Goal: Information Seeking & Learning: Learn about a topic

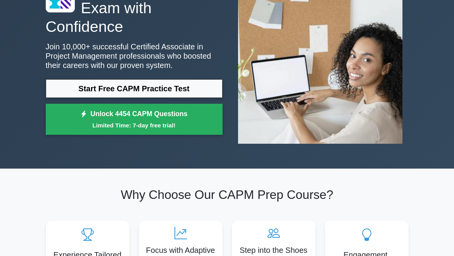
scroll to position [78, 0]
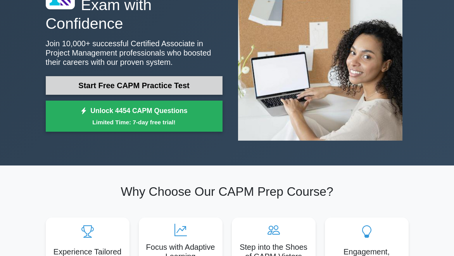
click at [154, 76] on link "Start Free CAPM Practice Test" at bounding box center [134, 85] width 177 height 19
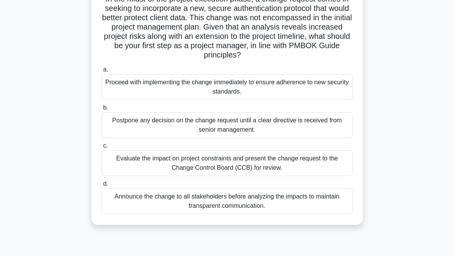
scroll to position [78, 0]
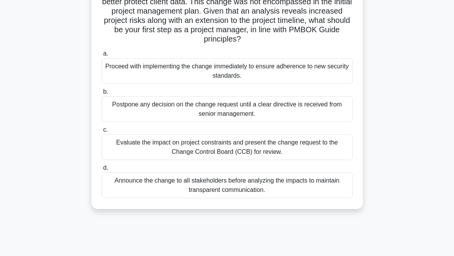
click at [276, 144] on div "Evaluate the impact on project constraints and present the change request to th…" at bounding box center [227, 147] width 251 height 26
click at [102, 132] on input "c. Evaluate the impact on project constraints and present the change request to…" at bounding box center [102, 129] width 0 height 5
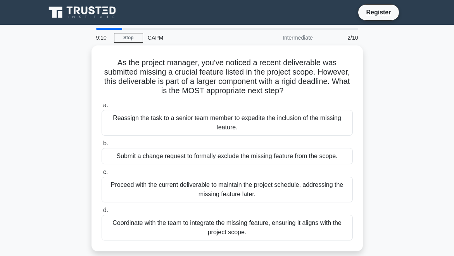
scroll to position [39, 0]
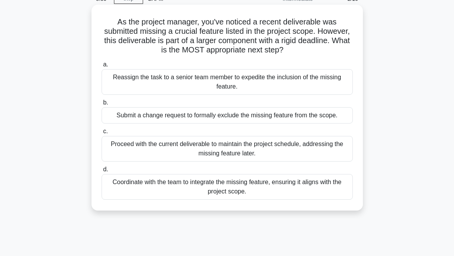
click at [243, 188] on div "Coordinate with the team to integrate the missing feature, ensuring it aligns w…" at bounding box center [227, 187] width 251 height 26
click at [102, 172] on input "d. Coordinate with the team to integrate the missing feature, ensuring it align…" at bounding box center [102, 169] width 0 height 5
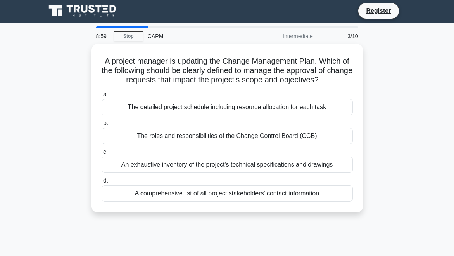
scroll to position [0, 0]
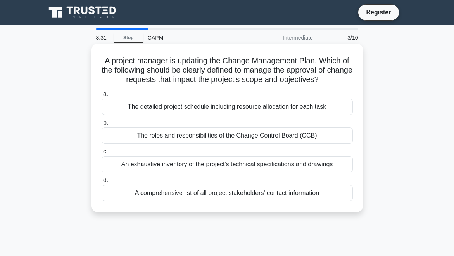
click at [236, 108] on div "The detailed project schedule including resource allocation for each task" at bounding box center [227, 107] width 251 height 16
click at [102, 97] on input "a. The detailed project schedule including resource allocation for each task" at bounding box center [102, 94] width 0 height 5
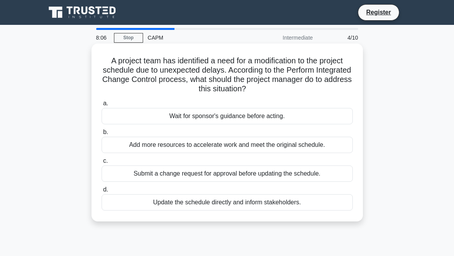
click at [258, 146] on div "Add more resources to accelerate work and meet the original schedule." at bounding box center [227, 145] width 251 height 16
click at [102, 135] on input "b. Add more resources to accelerate work and meet the original schedule." at bounding box center [102, 132] width 0 height 5
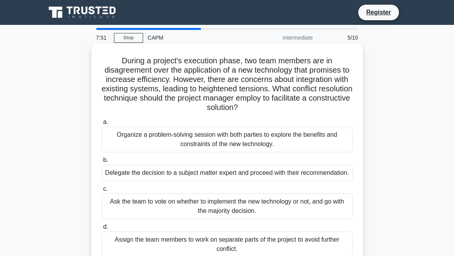
scroll to position [39, 0]
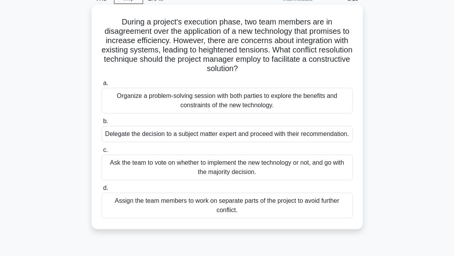
click at [274, 99] on div "Organize a problem-solving session with both parties to explore the benefits an…" at bounding box center [227, 101] width 251 height 26
click at [102, 86] on input "a. Organize a problem-solving session with both parties to explore the benefits…" at bounding box center [102, 83] width 0 height 5
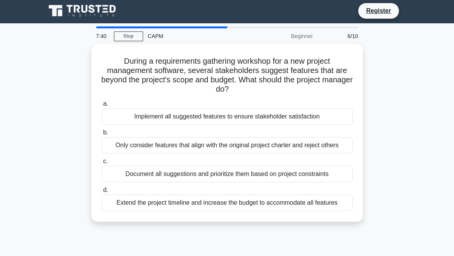
scroll to position [0, 0]
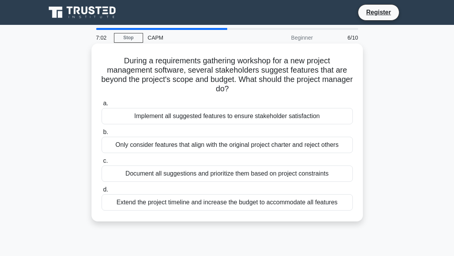
click at [263, 174] on div "Document all suggestions and prioritize them based on project constraints" at bounding box center [227, 173] width 251 height 16
click at [102, 163] on input "c. Document all suggestions and prioritize them based on project constraints" at bounding box center [102, 160] width 0 height 5
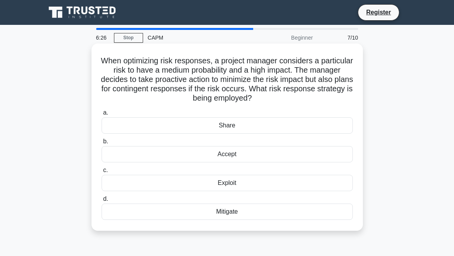
click at [239, 215] on div "Mitigate" at bounding box center [227, 211] width 251 height 16
click at [102, 201] on input "d. Mitigate" at bounding box center [102, 198] width 0 height 5
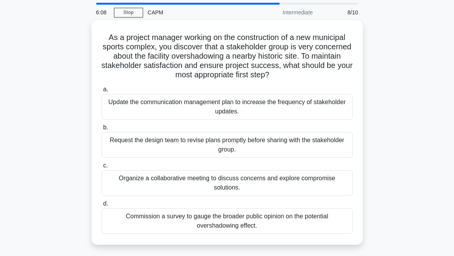
scroll to position [39, 0]
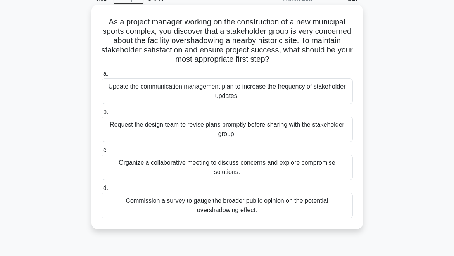
click at [290, 163] on div "Organize a collaborative meeting to discuss concerns and explore compromise sol…" at bounding box center [227, 167] width 251 height 26
click at [102, 153] on input "c. Organize a collaborative meeting to discuss concerns and explore compromise …" at bounding box center [102, 149] width 0 height 5
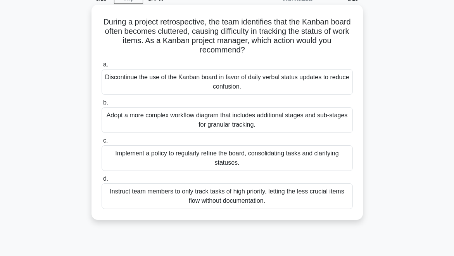
click at [276, 161] on div "Implement a policy to regularly refine the board, consolidating tasks and clari…" at bounding box center [227, 158] width 251 height 26
click at [102, 143] on input "c. Implement a policy to regularly refine the board, consolidating tasks and cl…" at bounding box center [102, 140] width 0 height 5
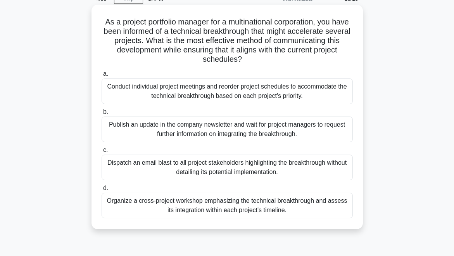
click at [315, 210] on div "Organize a cross-project workshop emphasizing the technical breakthrough and as…" at bounding box center [227, 205] width 251 height 26
click at [102, 191] on input "d. Organize a cross-project workshop emphasizing the technical breakthrough and…" at bounding box center [102, 187] width 0 height 5
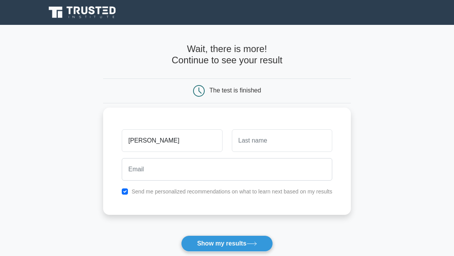
type input "Maggie"
click at [282, 148] on input "text" at bounding box center [282, 140] width 101 height 23
type input "Thiessen"
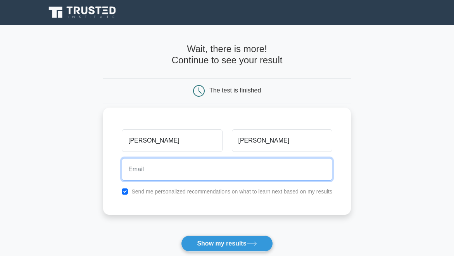
click at [203, 172] on input "email" at bounding box center [227, 169] width 211 height 23
type input "maggiethiessen2@gmail.com"
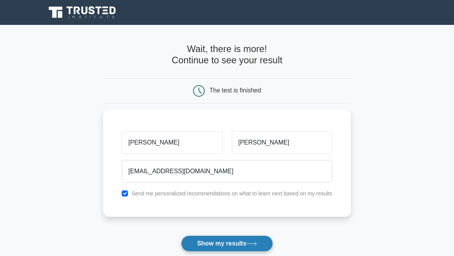
click at [213, 244] on button "Show my results" at bounding box center [227, 243] width 92 height 16
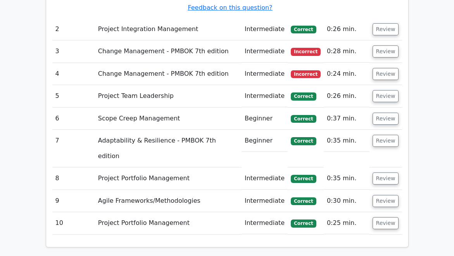
scroll to position [1048, 0]
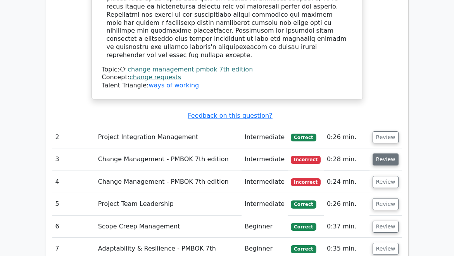
click at [380, 153] on button "Review" at bounding box center [386, 159] width 26 height 12
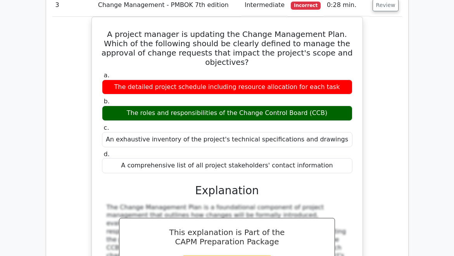
scroll to position [1087, 0]
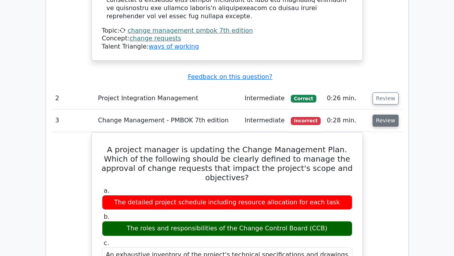
click at [381, 114] on button "Review" at bounding box center [386, 120] width 26 height 12
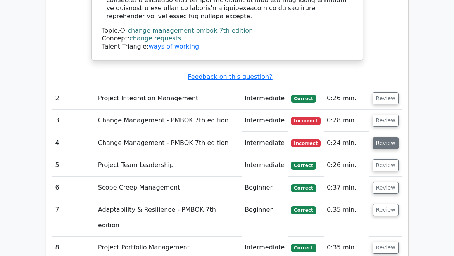
click at [383, 137] on button "Review" at bounding box center [386, 143] width 26 height 12
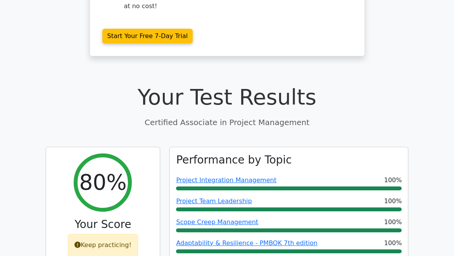
scroll to position [0, 0]
